Goal: Task Accomplishment & Management: Use online tool/utility

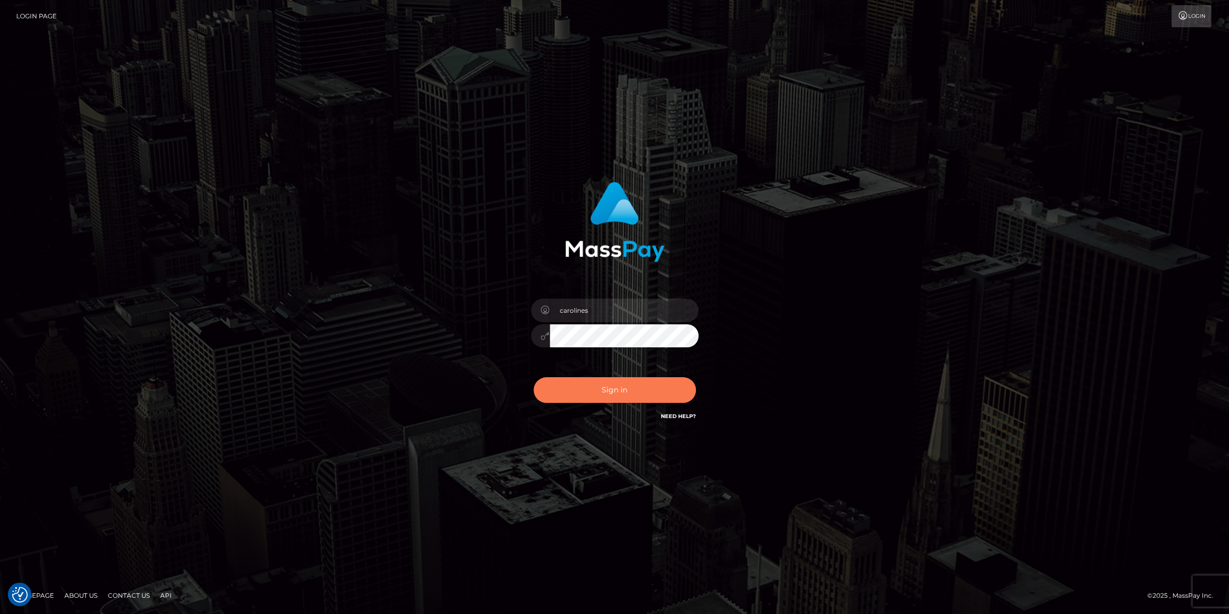
click at [592, 392] on button "Sign in" at bounding box center [615, 390] width 162 height 26
click at [645, 384] on button "Sign in" at bounding box center [615, 390] width 162 height 26
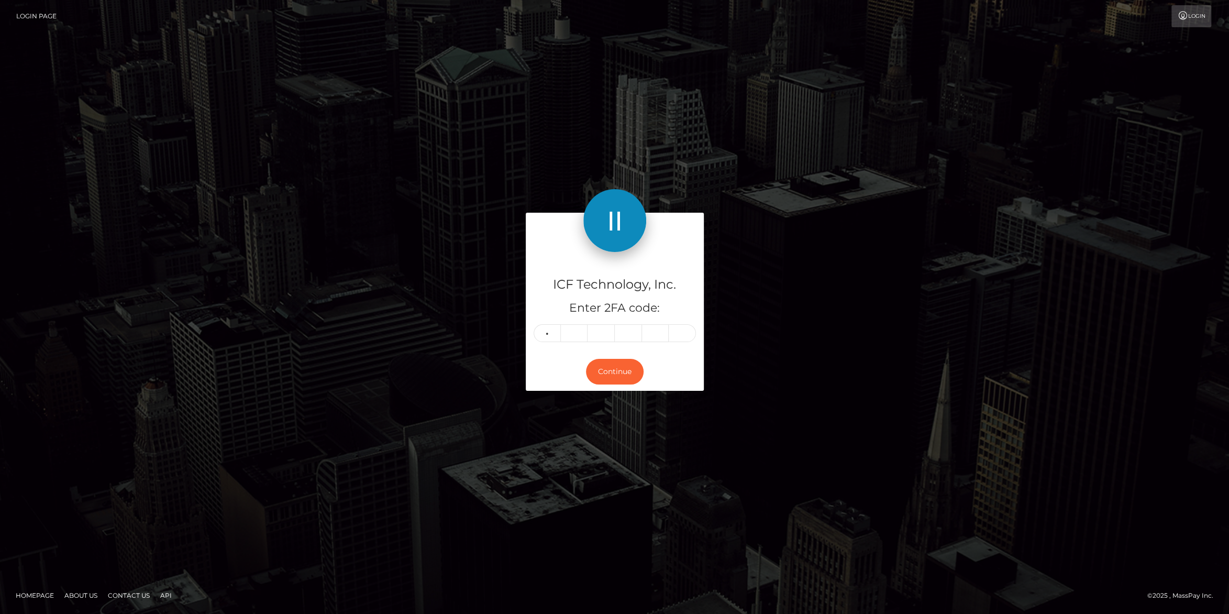
type input "3"
type input "6"
type input "3"
type input "8"
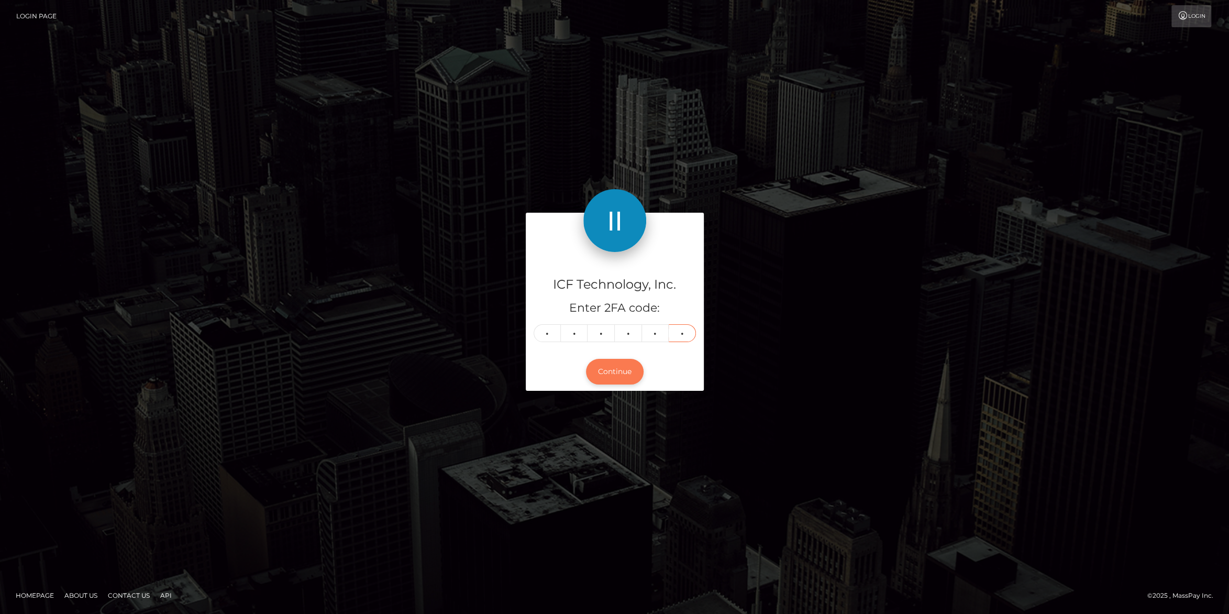
type input "3"
click at [600, 376] on button "Continue" at bounding box center [615, 372] width 58 height 26
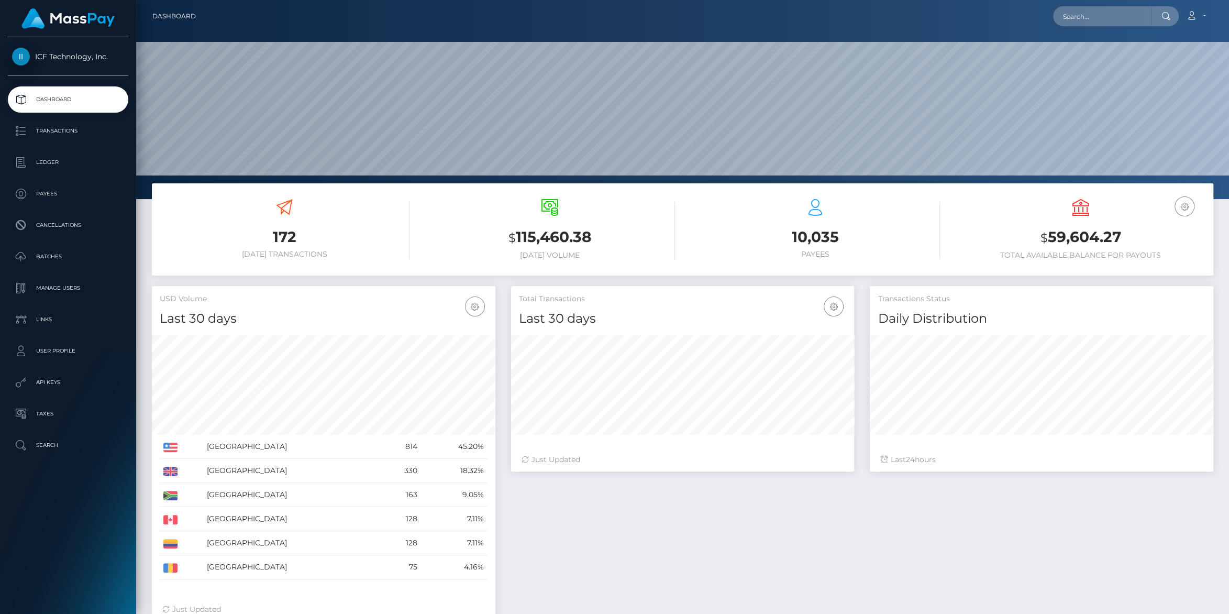
scroll to position [185, 343]
click at [50, 162] on p "Ledger" at bounding box center [68, 163] width 112 height 16
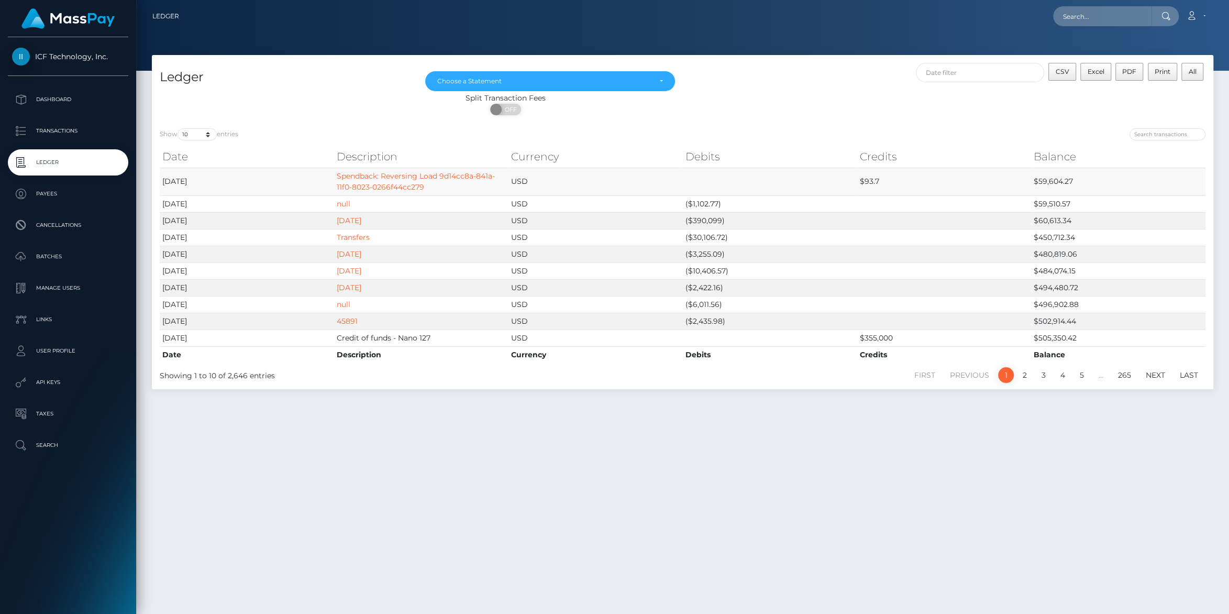
click at [409, 182] on td "Spendback: Reversing Load 9d14cc8a-841a-11f0-8023-0266f44cc279" at bounding box center [421, 182] width 174 height 28
click at [407, 187] on link "Spendback: Reversing Load 9d14cc8a-841a-11f0-8023-0266f44cc279" at bounding box center [416, 181] width 158 height 20
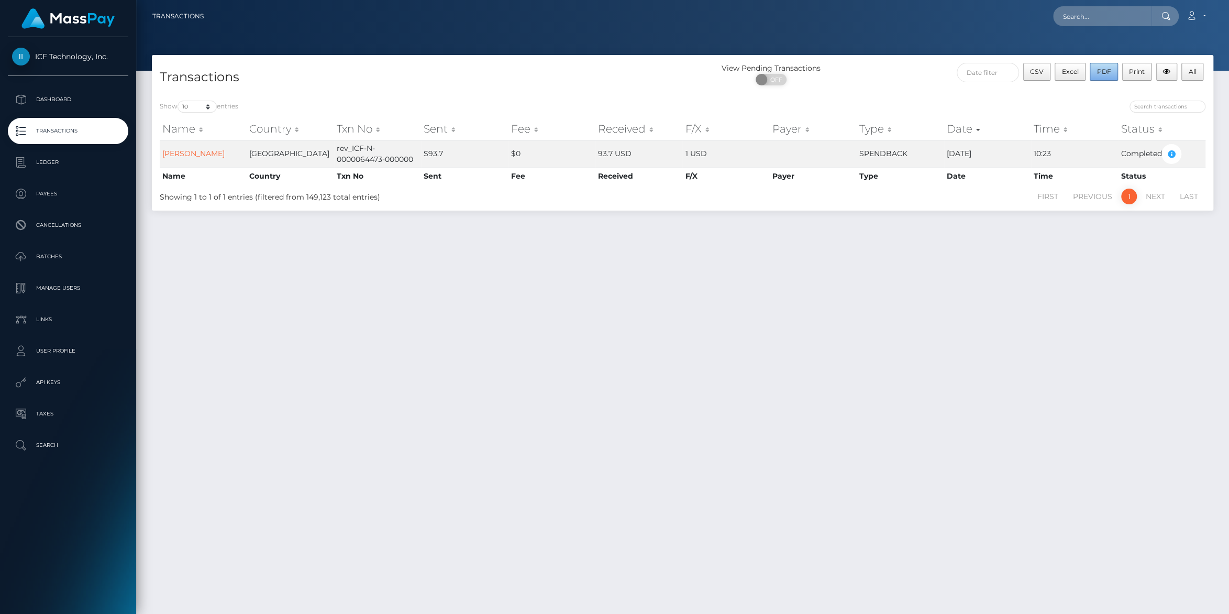
click at [1107, 72] on span "PDF" at bounding box center [1104, 72] width 14 height 8
